Goal: Information Seeking & Learning: Learn about a topic

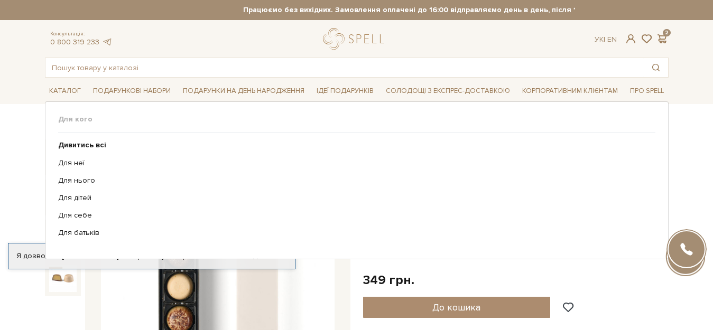
scroll to position [106, 0]
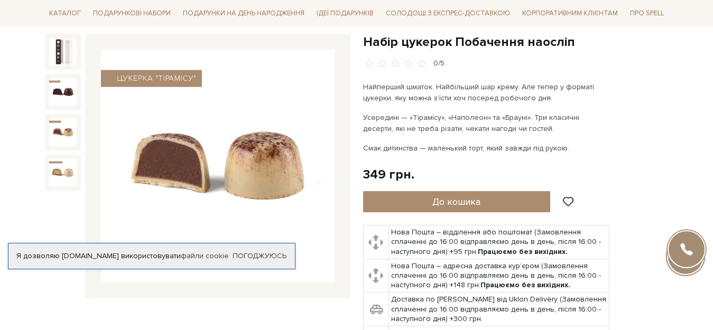
click at [66, 133] on img at bounding box center [62, 131] width 27 height 27
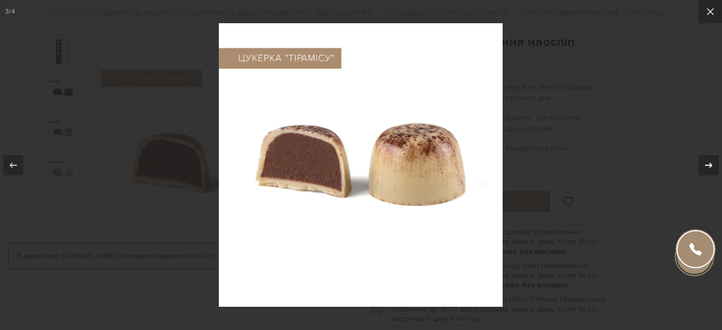
click at [712, 171] on icon at bounding box center [708, 165] width 13 height 13
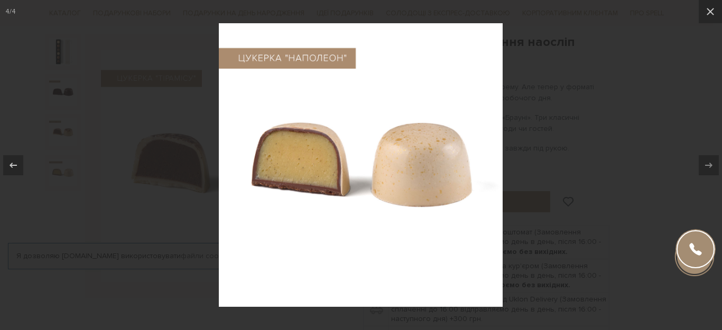
click at [712, 171] on icon at bounding box center [708, 165] width 13 height 13
click at [711, 167] on icon at bounding box center [708, 165] width 13 height 13
click at [14, 164] on icon at bounding box center [13, 165] width 13 height 13
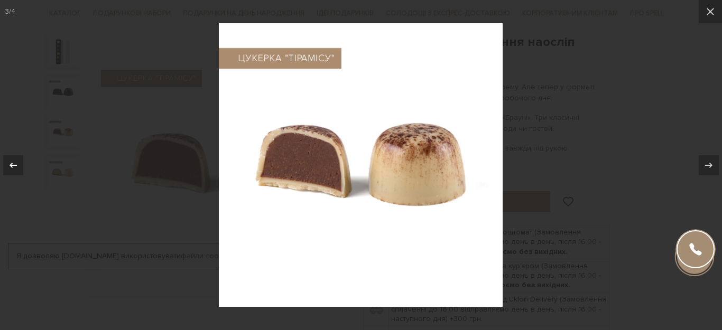
click at [14, 164] on icon at bounding box center [13, 165] width 13 height 13
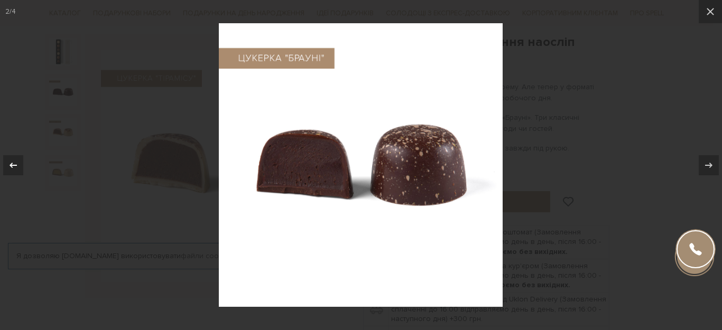
click at [14, 164] on icon at bounding box center [13, 165] width 13 height 13
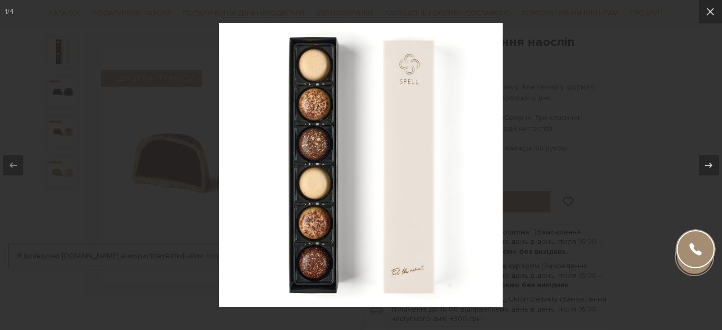
click at [62, 224] on div at bounding box center [361, 165] width 722 height 330
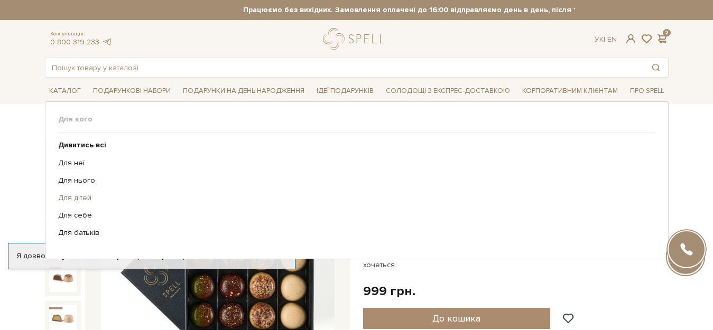
scroll to position [53, 0]
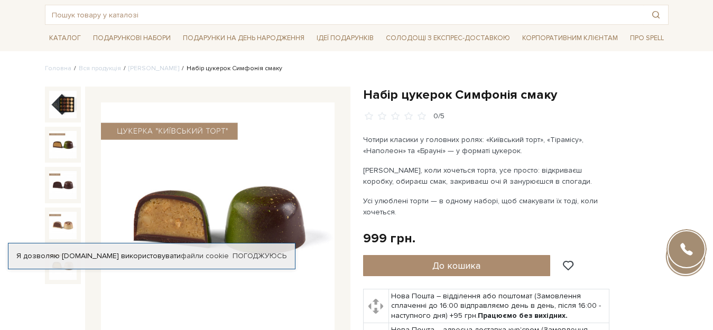
click at [60, 138] on img at bounding box center [62, 144] width 27 height 27
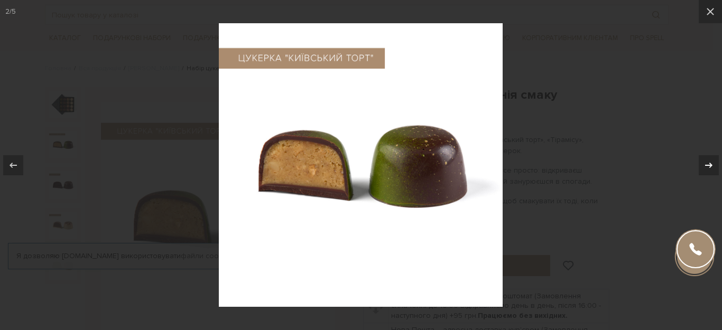
click at [712, 162] on icon at bounding box center [708, 165] width 13 height 13
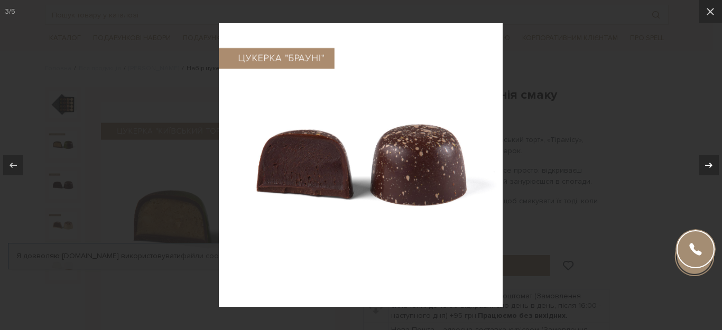
click at [712, 162] on icon at bounding box center [708, 165] width 13 height 13
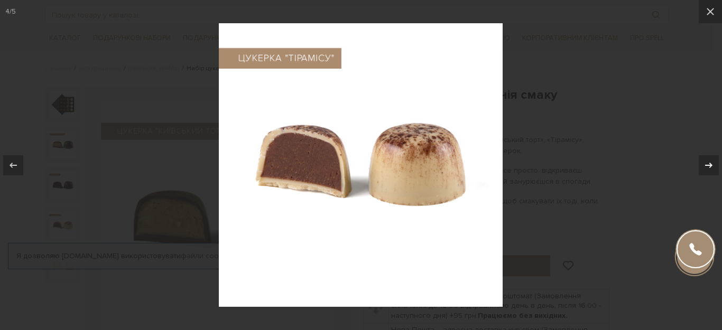
click at [712, 162] on icon at bounding box center [708, 165] width 13 height 13
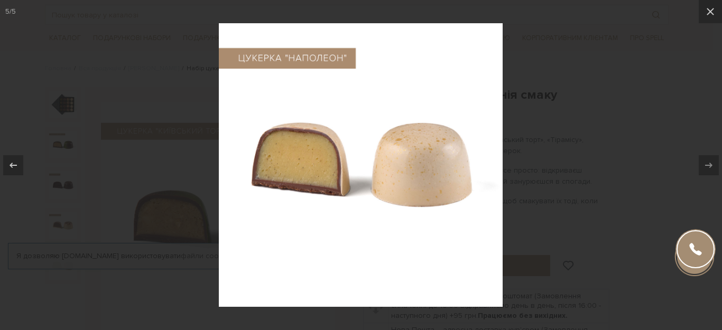
click at [660, 175] on div at bounding box center [361, 165] width 722 height 330
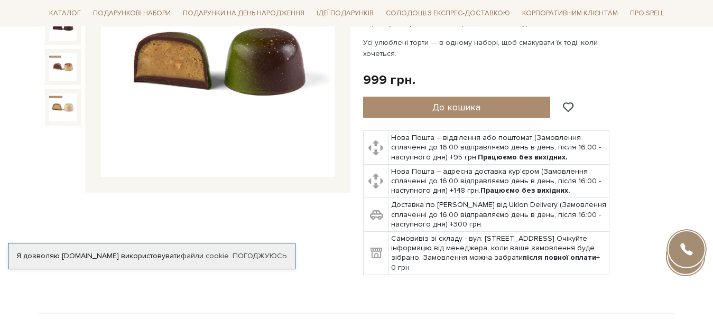
scroll to position [53, 0]
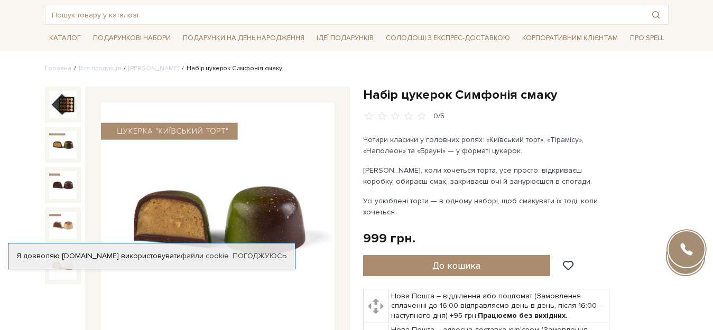
click at [69, 96] on img at bounding box center [62, 104] width 27 height 27
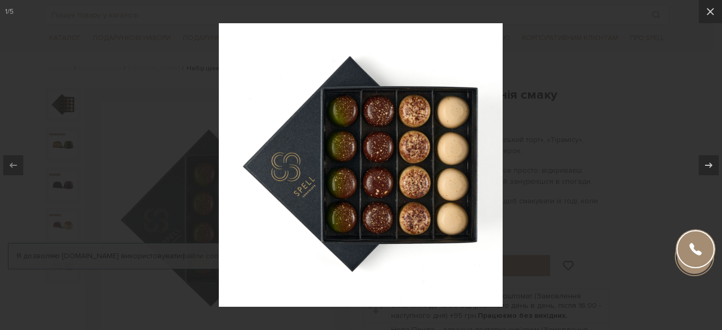
click at [627, 173] on div at bounding box center [361, 165] width 722 height 330
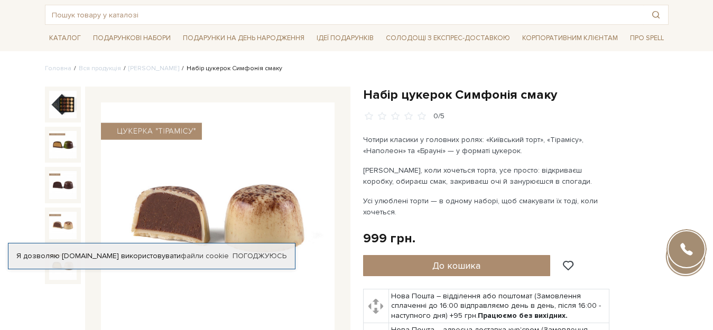
scroll to position [106, 0]
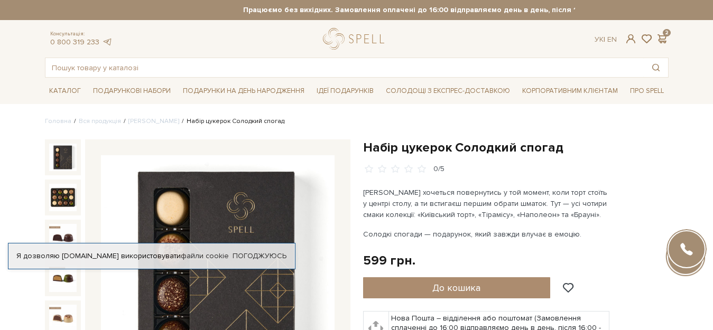
scroll to position [106, 0]
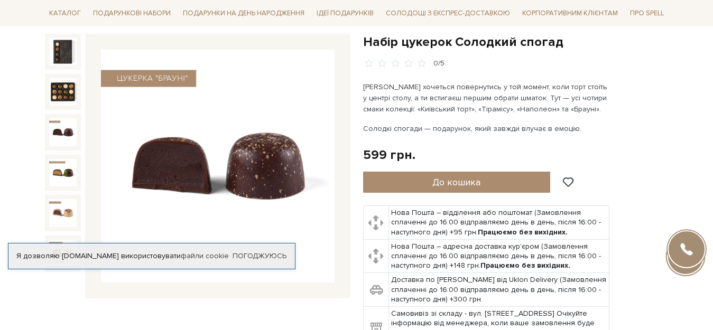
click at [60, 129] on img at bounding box center [62, 131] width 27 height 27
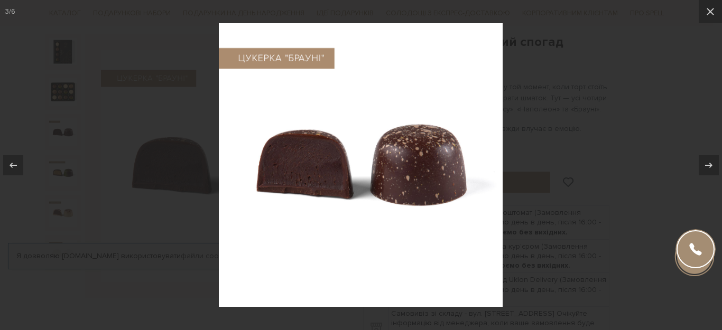
click at [62, 172] on div at bounding box center [361, 165] width 722 height 330
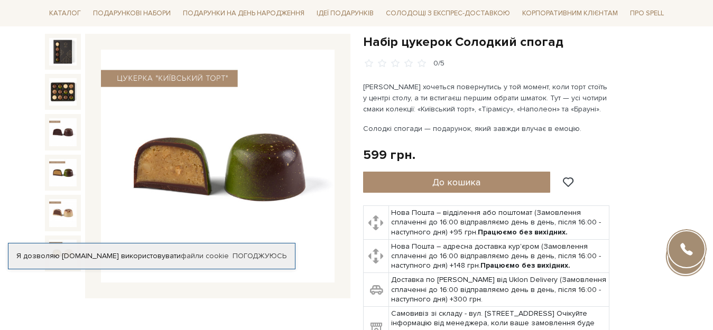
click at [44, 157] on div "Набір цукерок Солодкий спогад 0/5" at bounding box center [198, 198] width 318 height 329
click at [64, 180] on img at bounding box center [62, 172] width 27 height 27
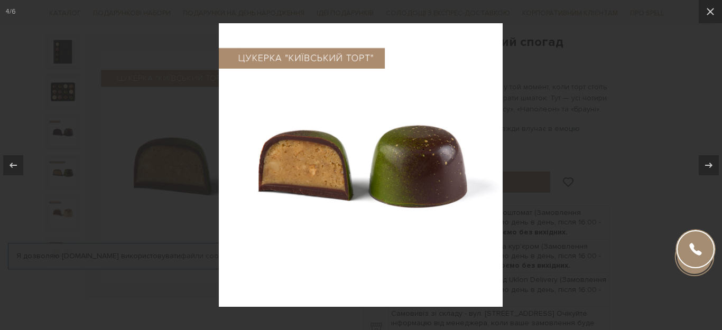
click at [64, 180] on div at bounding box center [361, 165] width 722 height 330
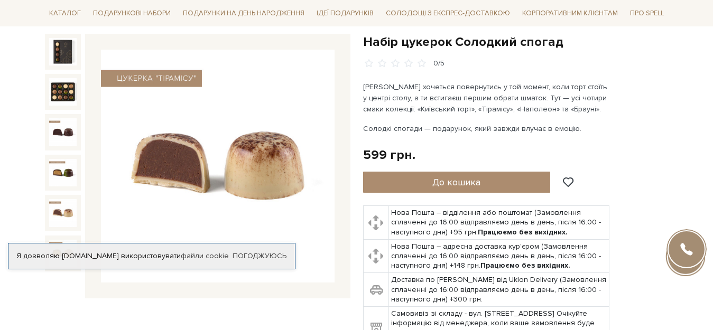
click at [64, 207] on img at bounding box center [62, 212] width 27 height 27
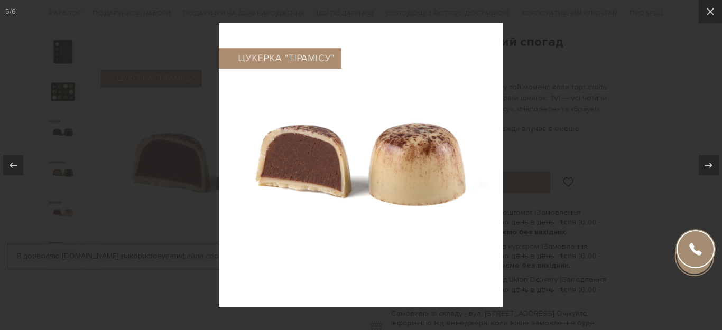
click at [128, 259] on div at bounding box center [361, 165] width 722 height 330
